Goal: Task Accomplishment & Management: Use online tool/utility

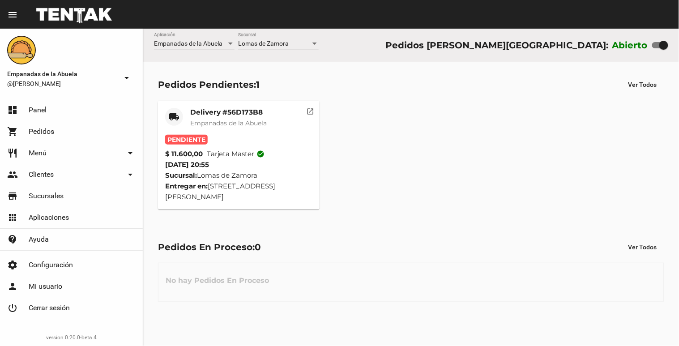
click at [224, 126] on span "Empanadas de la Abuela" at bounding box center [228, 123] width 77 height 8
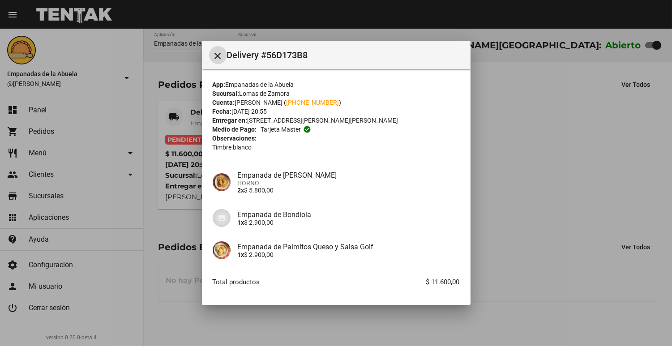
scroll to position [43, 0]
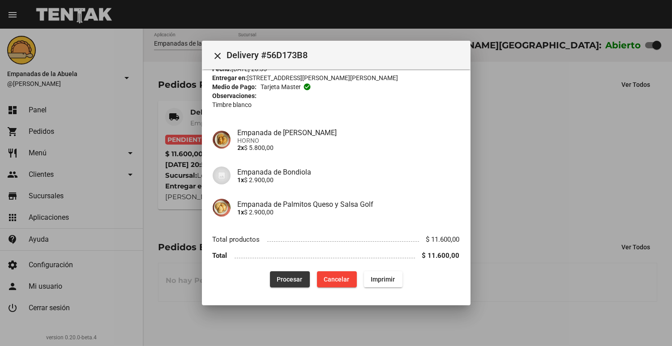
click at [283, 277] on span "Procesar" at bounding box center [290, 279] width 26 height 7
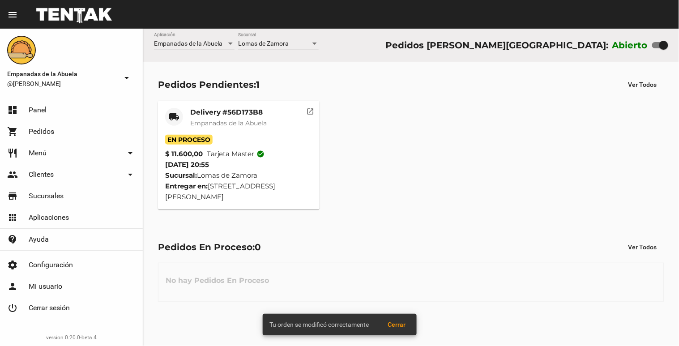
click at [197, 111] on mat-card-title "Delivery #56D173B8" at bounding box center [228, 112] width 77 height 9
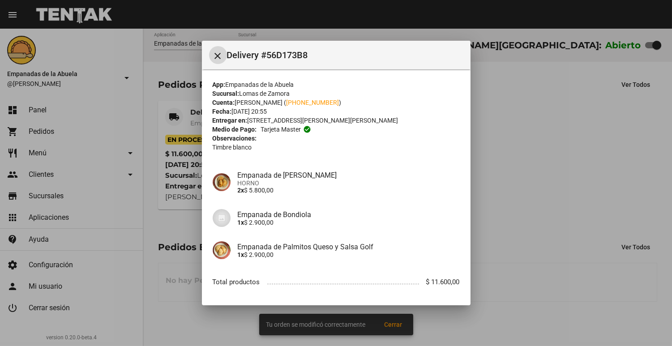
scroll to position [43, 0]
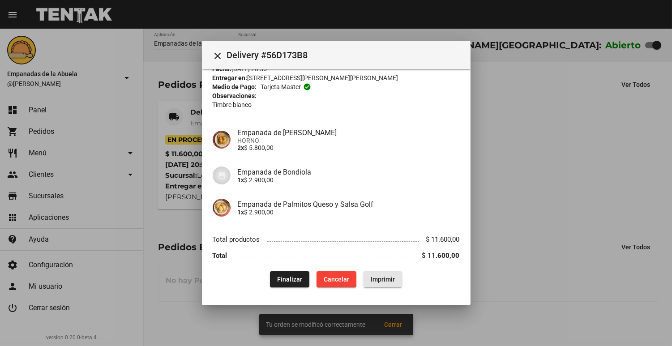
click at [388, 285] on button "Imprimir" at bounding box center [382, 279] width 38 height 16
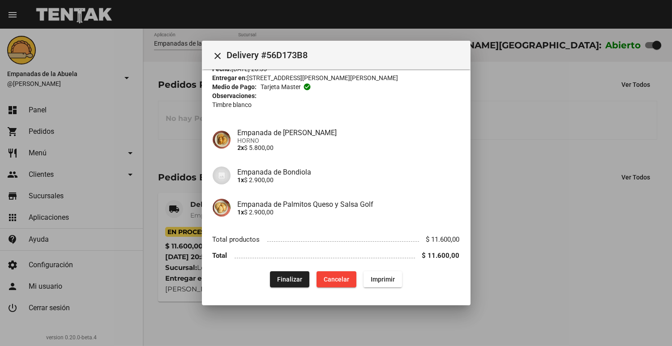
click at [538, 234] on div at bounding box center [336, 173] width 672 height 346
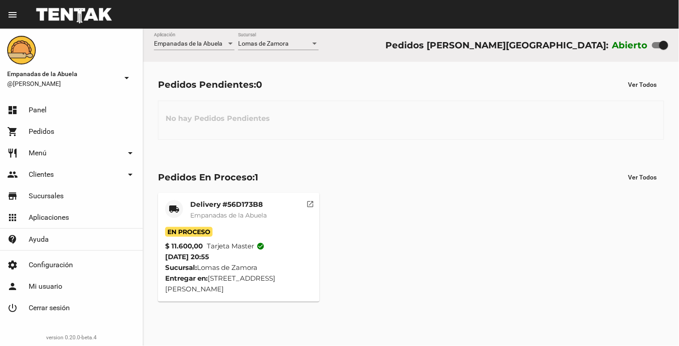
click at [413, 344] on div "Empanadas de la Abuela Aplicación [PERSON_NAME] [GEOGRAPHIC_DATA] Pedidos [PERS…" at bounding box center [411, 187] width 536 height 317
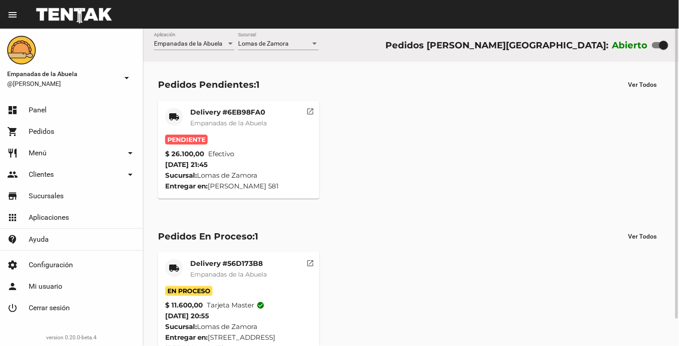
click at [222, 124] on span "Empanadas de la Abuela" at bounding box center [228, 123] width 77 height 8
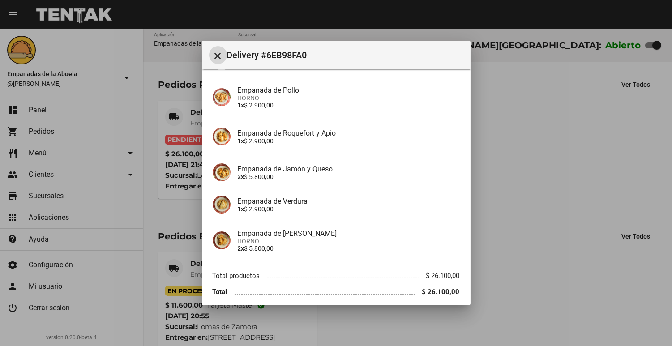
scroll to position [136, 0]
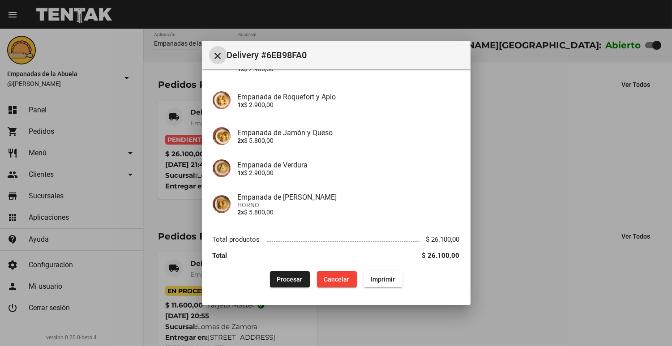
click at [279, 271] on button "Procesar" at bounding box center [290, 279] width 40 height 16
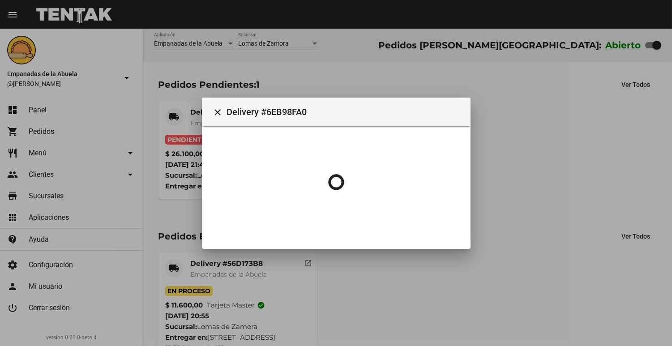
scroll to position [0, 0]
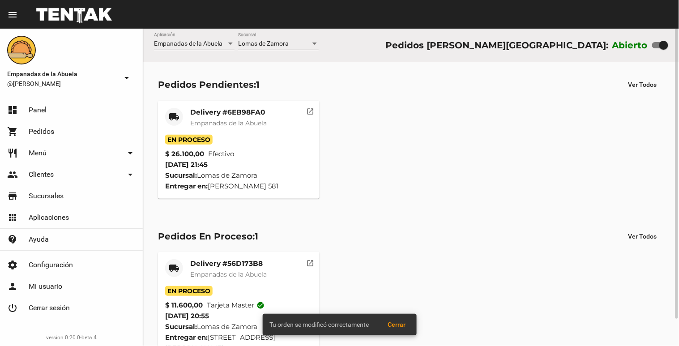
click at [209, 125] on span "Empanadas de la Abuela" at bounding box center [228, 123] width 77 height 8
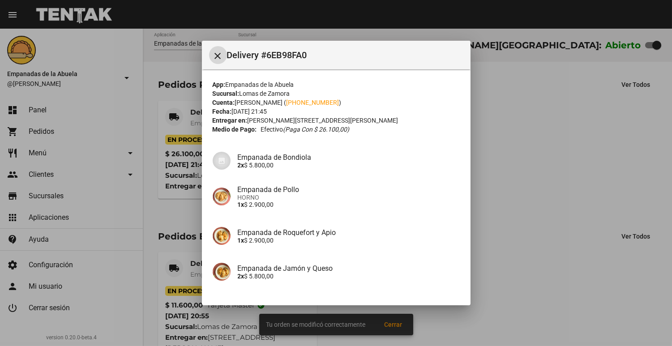
scroll to position [136, 0]
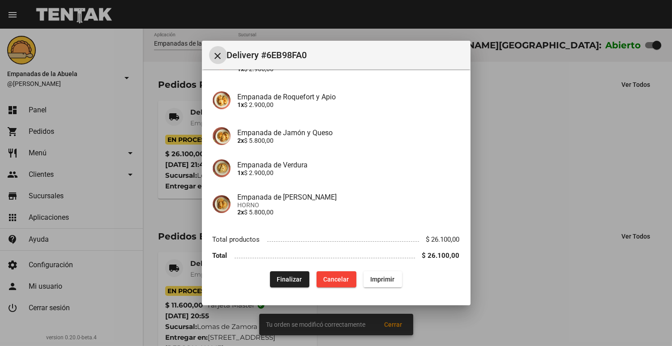
click at [371, 282] on span "Imprimir" at bounding box center [383, 279] width 24 height 7
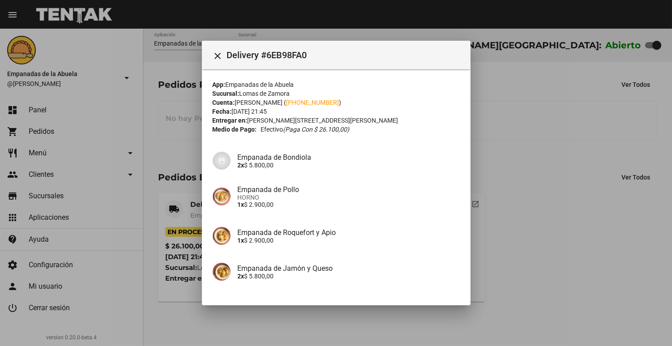
click at [549, 115] on div at bounding box center [336, 173] width 672 height 346
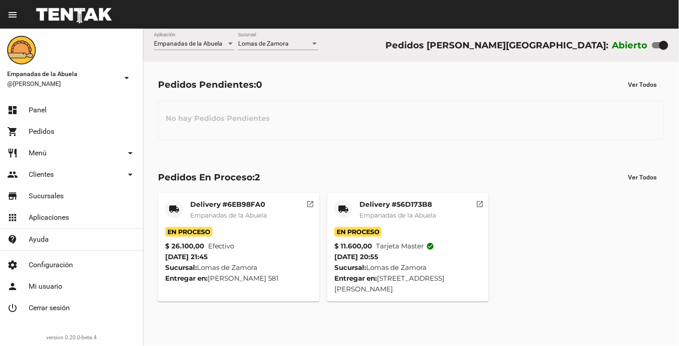
click at [657, 43] on div "Abierto" at bounding box center [640, 45] width 56 height 14
click at [657, 45] on div at bounding box center [660, 45] width 16 height 6
click at [657, 48] on input "checkbox" at bounding box center [656, 48] width 0 height 0
checkbox input "false"
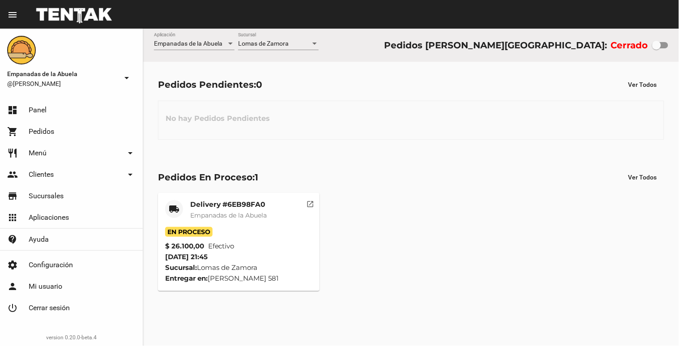
click at [226, 203] on mat-card-title "Delivery #6EB98FA0" at bounding box center [228, 204] width 77 height 9
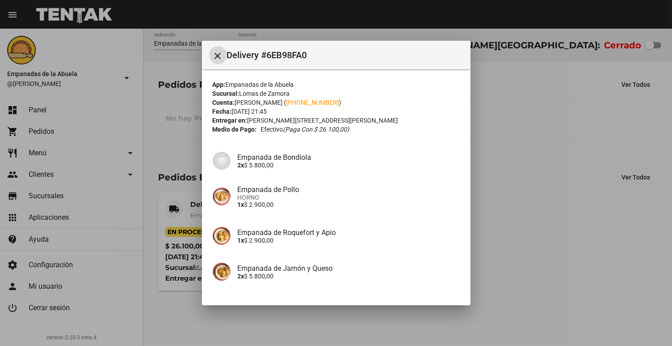
scroll to position [136, 0]
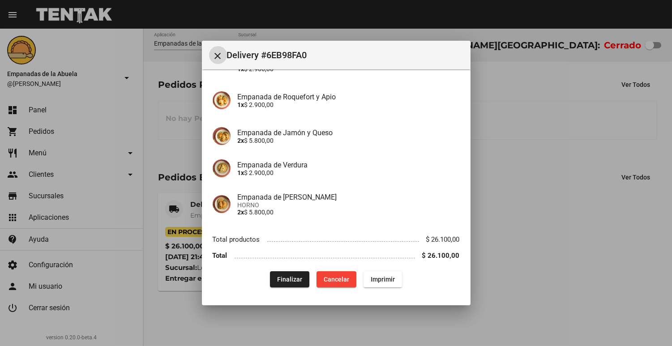
click at [282, 280] on span "Finalizar" at bounding box center [289, 279] width 25 height 7
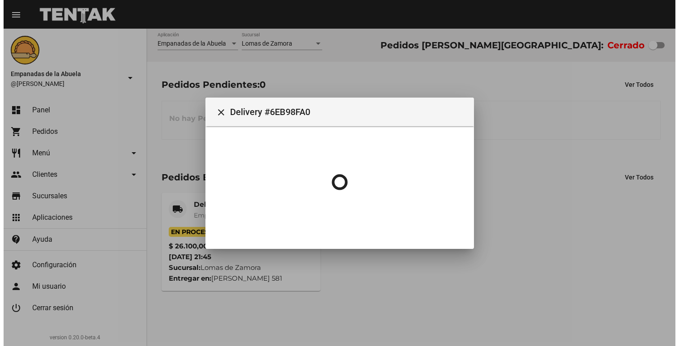
scroll to position [0, 0]
